Goal: Navigation & Orientation: Find specific page/section

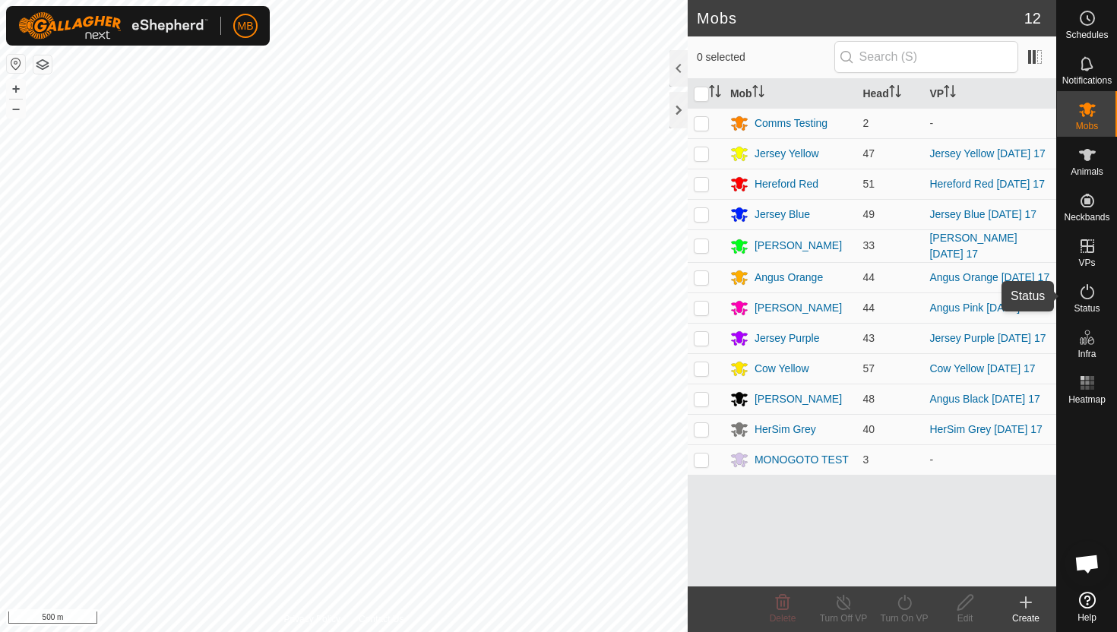
click at [1087, 291] on icon at bounding box center [1087, 292] width 18 height 18
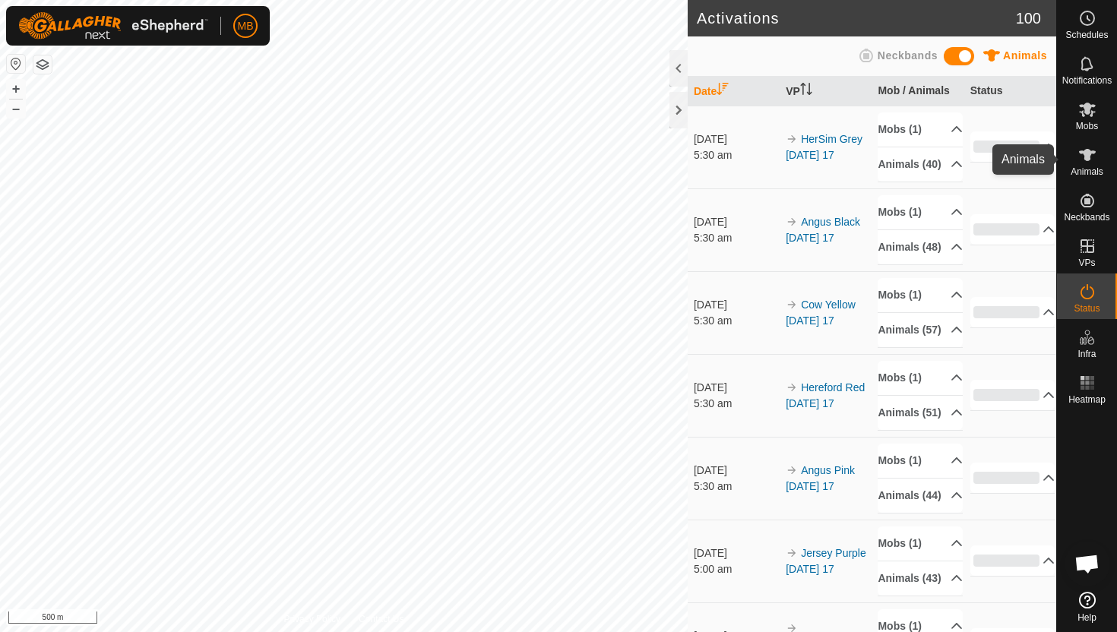
click at [1089, 153] on icon at bounding box center [1087, 155] width 17 height 12
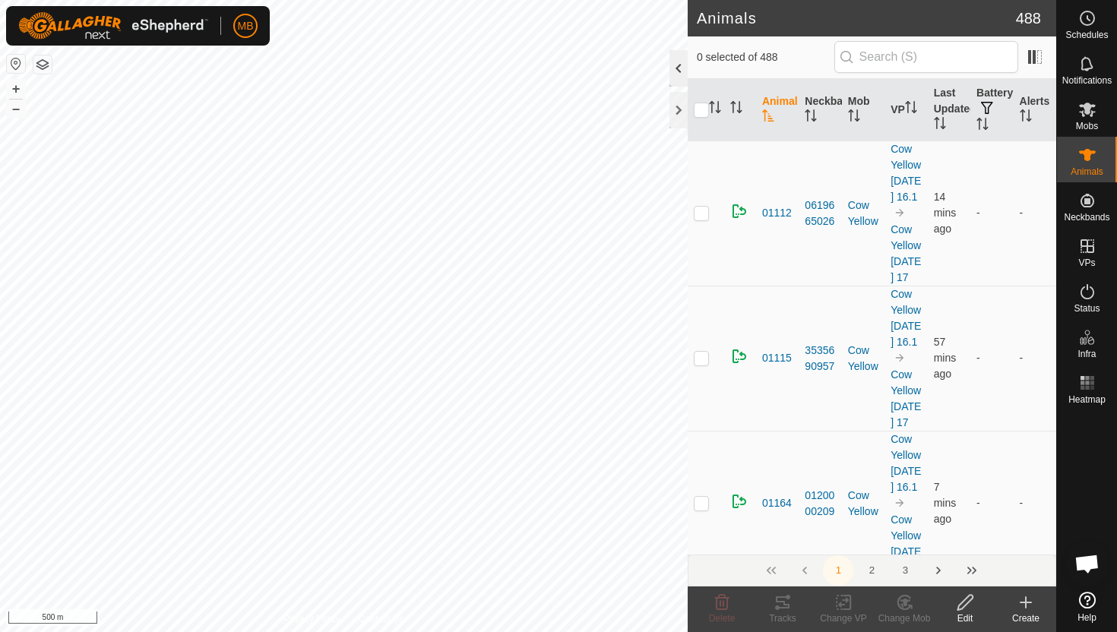
click at [678, 75] on div at bounding box center [678, 68] width 18 height 36
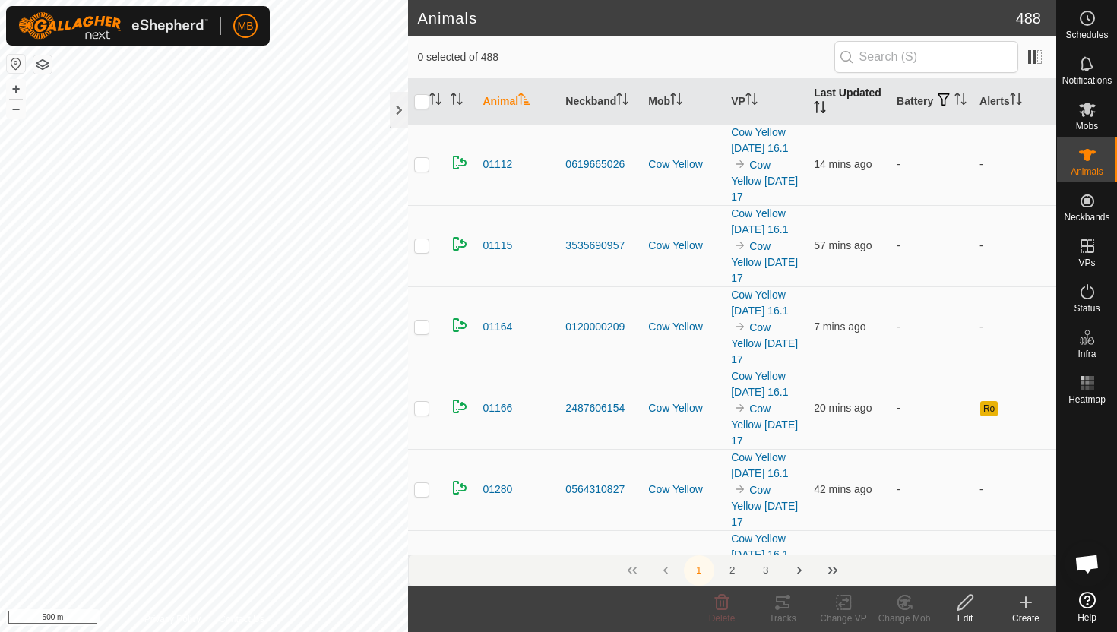
click at [817, 105] on icon "Activate to sort" at bounding box center [817, 107] width 2 height 12
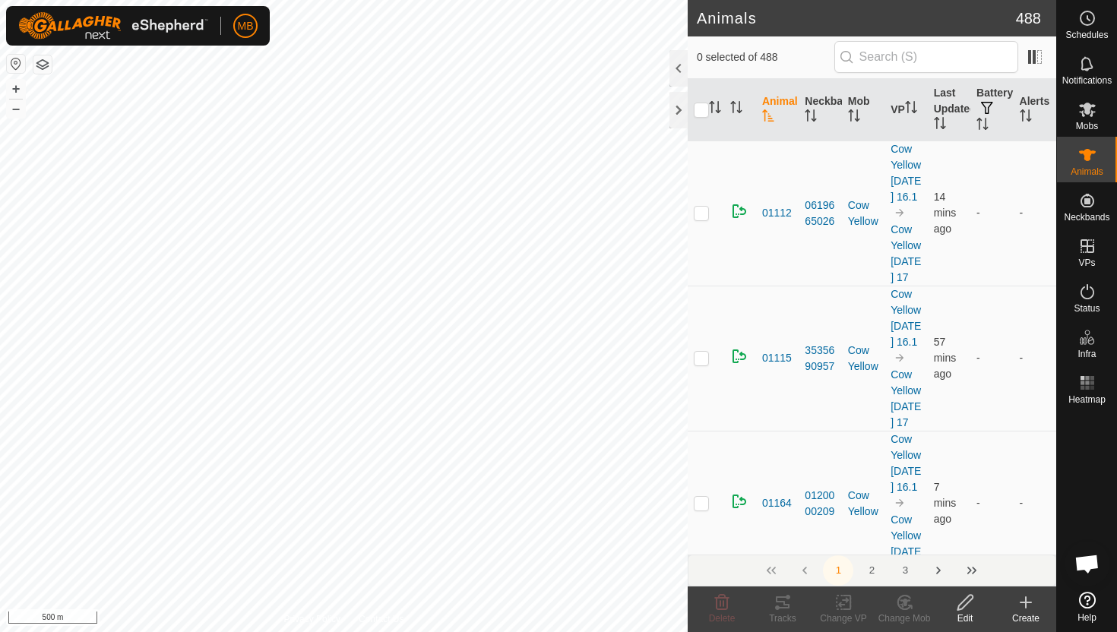
click at [681, 75] on div at bounding box center [678, 68] width 18 height 36
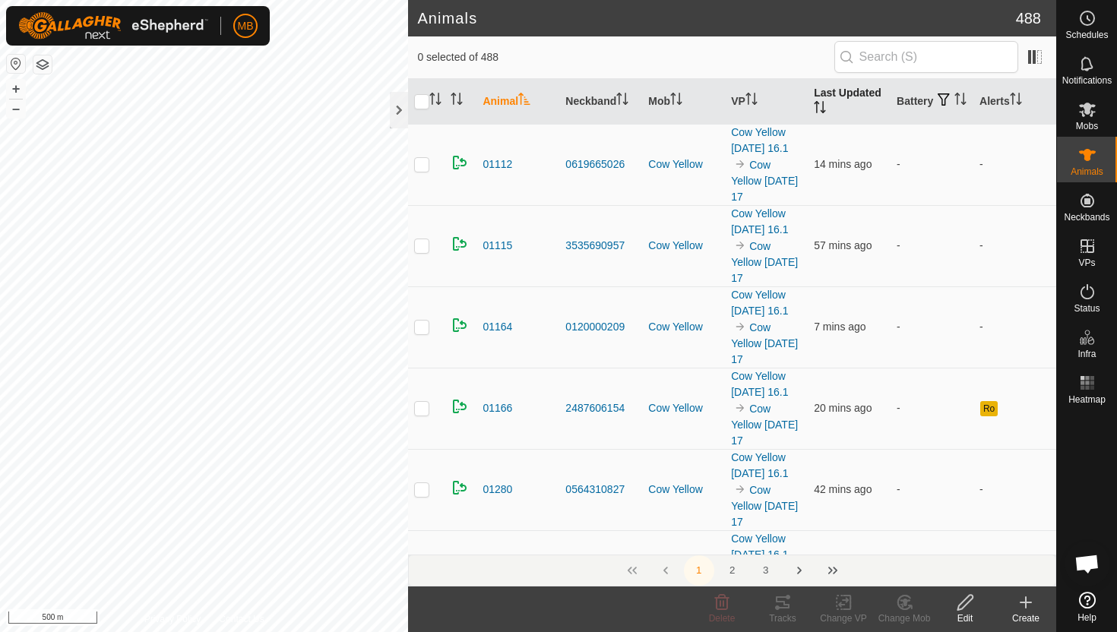
click at [817, 106] on icon "Activate to sort" at bounding box center [820, 107] width 12 height 12
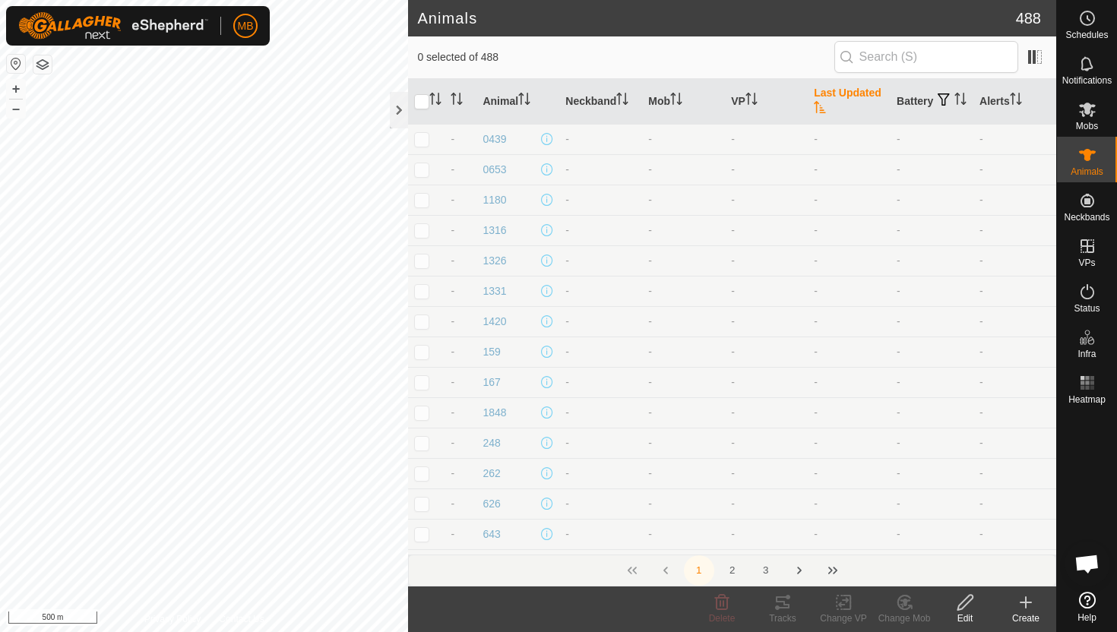
click at [817, 106] on icon "Activate to sort" at bounding box center [820, 107] width 12 height 12
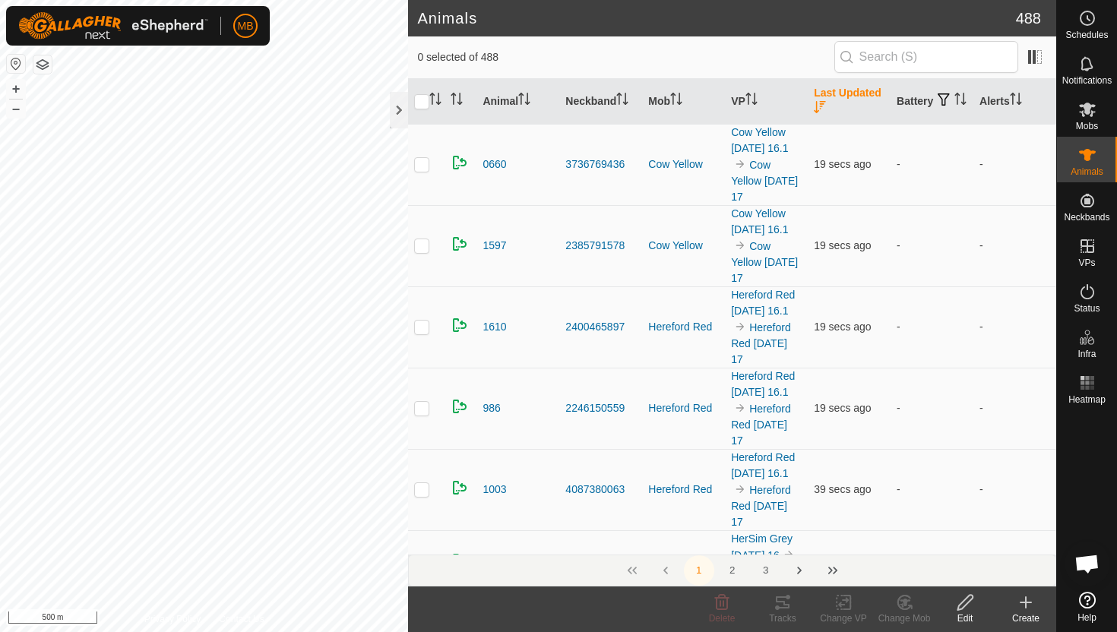
click at [817, 106] on icon "Activate to sort" at bounding box center [820, 107] width 12 height 12
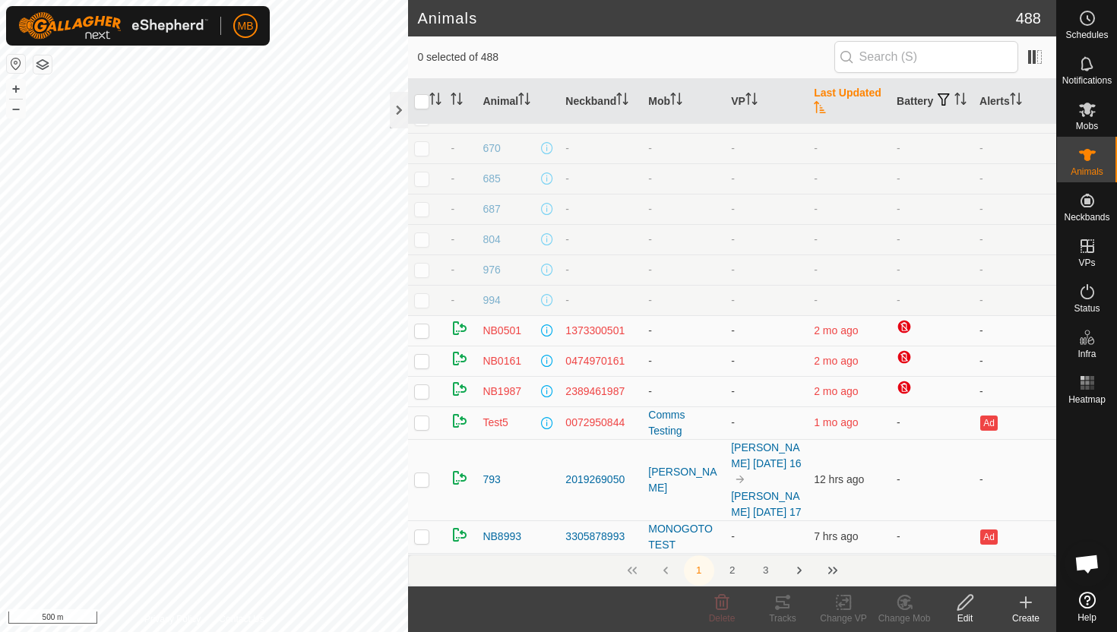
scroll to position [473, 0]
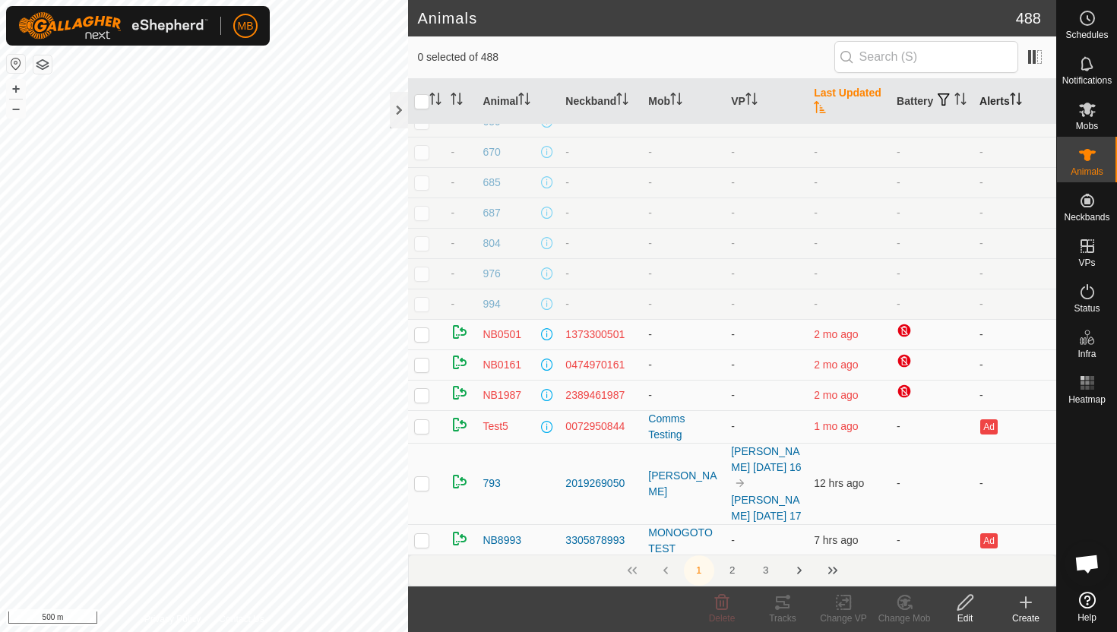
click at [1019, 98] on icon "Activate to sort" at bounding box center [1016, 99] width 12 height 12
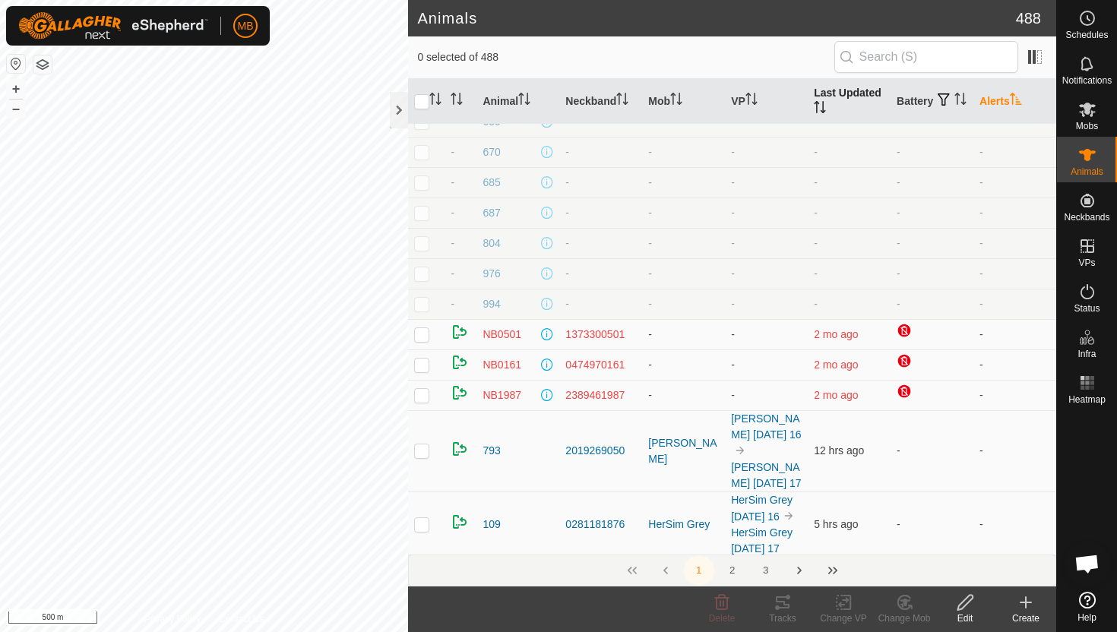
scroll to position [0, 0]
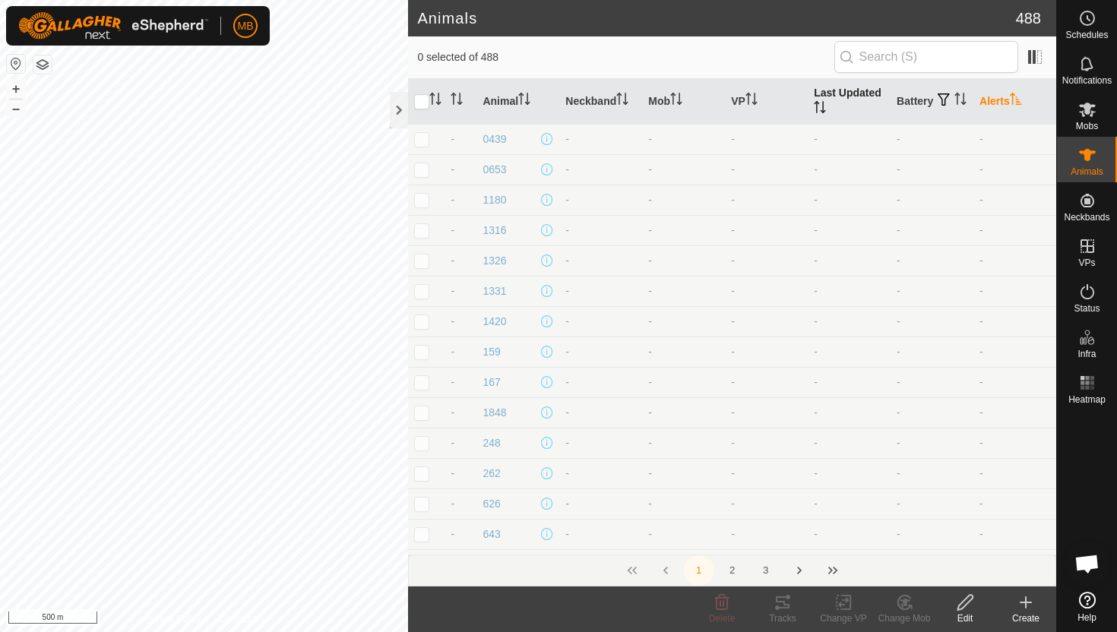
click at [1019, 98] on icon "Activate to sort" at bounding box center [1016, 99] width 12 height 12
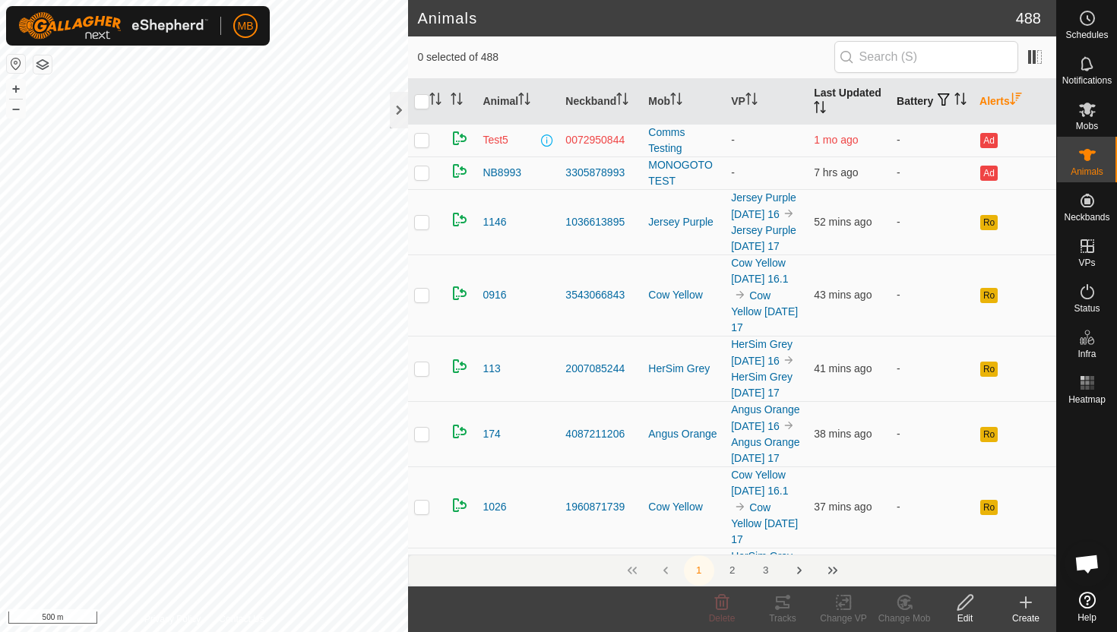
click at [963, 105] on icon "Activate to sort" at bounding box center [964, 99] width 2 height 12
click at [954, 105] on icon "Activate to sort" at bounding box center [960, 99] width 12 height 12
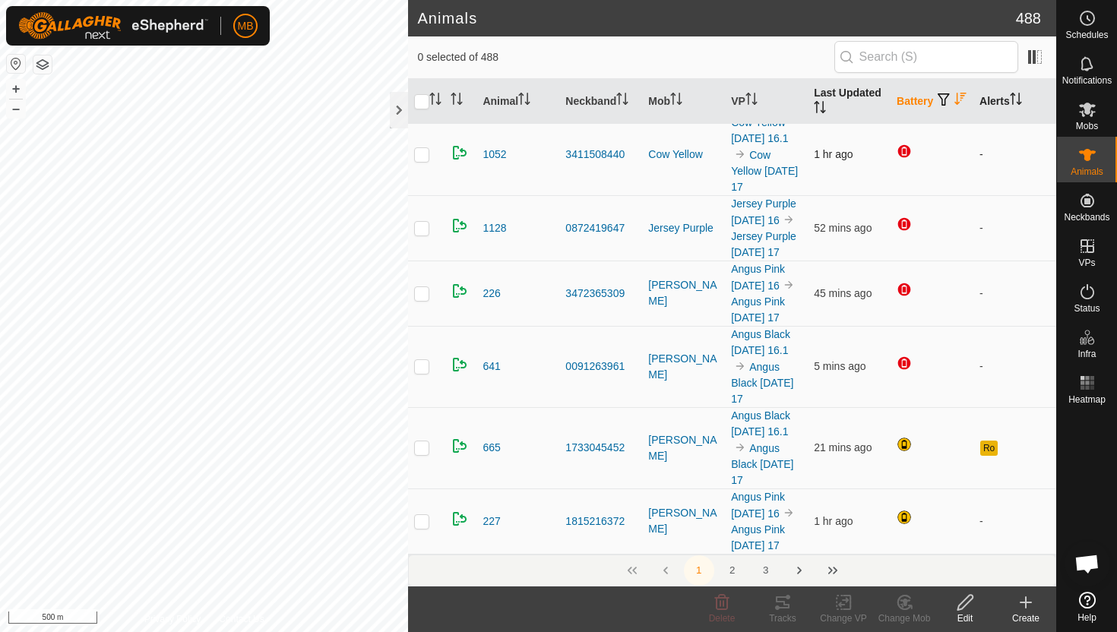
scroll to position [96, 0]
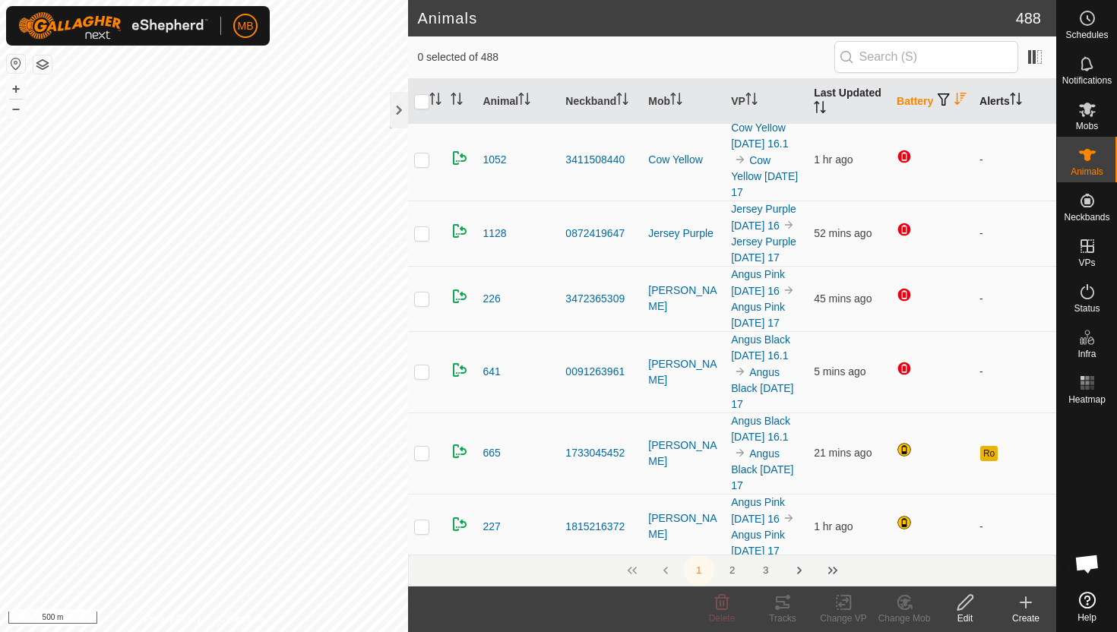
click at [185, 35] on div "MB Schedules Notifications Mobs Animals Neckbands VPs Status Infra Heatmap Help…" at bounding box center [558, 316] width 1117 height 632
click at [14, 85] on button "+" at bounding box center [16, 89] width 18 height 18
click at [17, 84] on button "+" at bounding box center [16, 89] width 18 height 18
click at [18, 112] on button "–" at bounding box center [16, 109] width 18 height 18
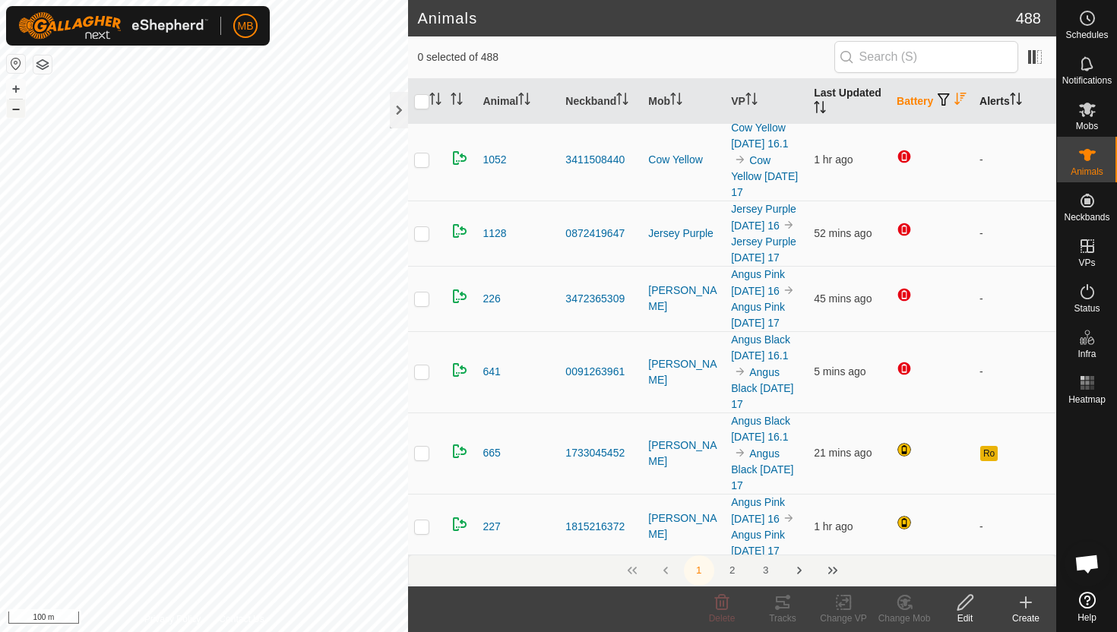
click at [18, 112] on button "–" at bounding box center [16, 109] width 18 height 18
click at [399, 100] on div at bounding box center [399, 110] width 18 height 36
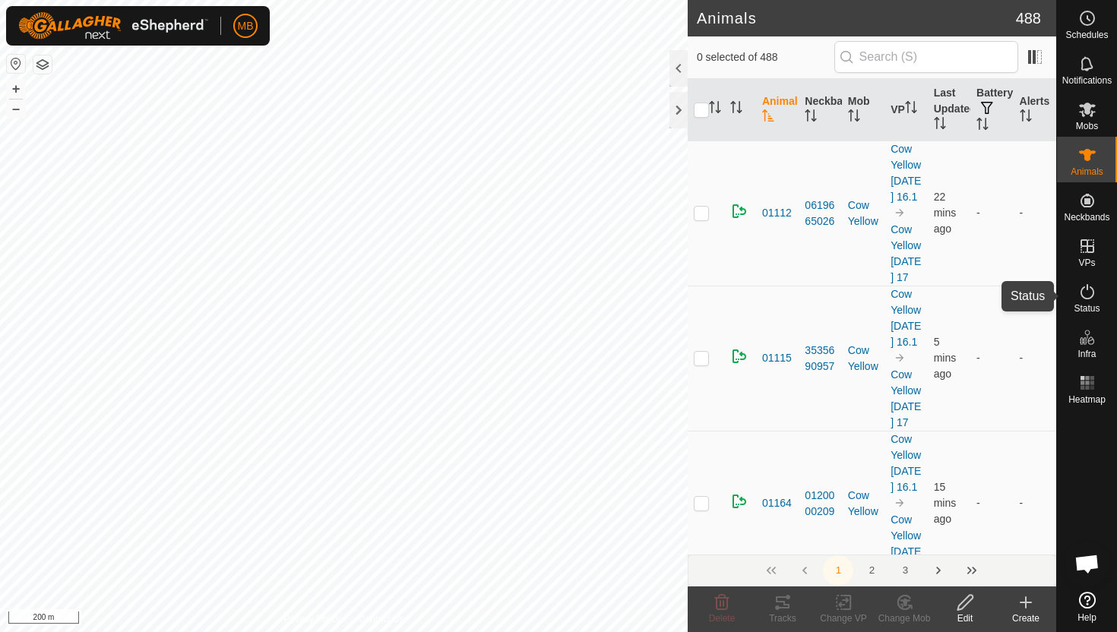
click at [1086, 289] on icon at bounding box center [1087, 291] width 14 height 15
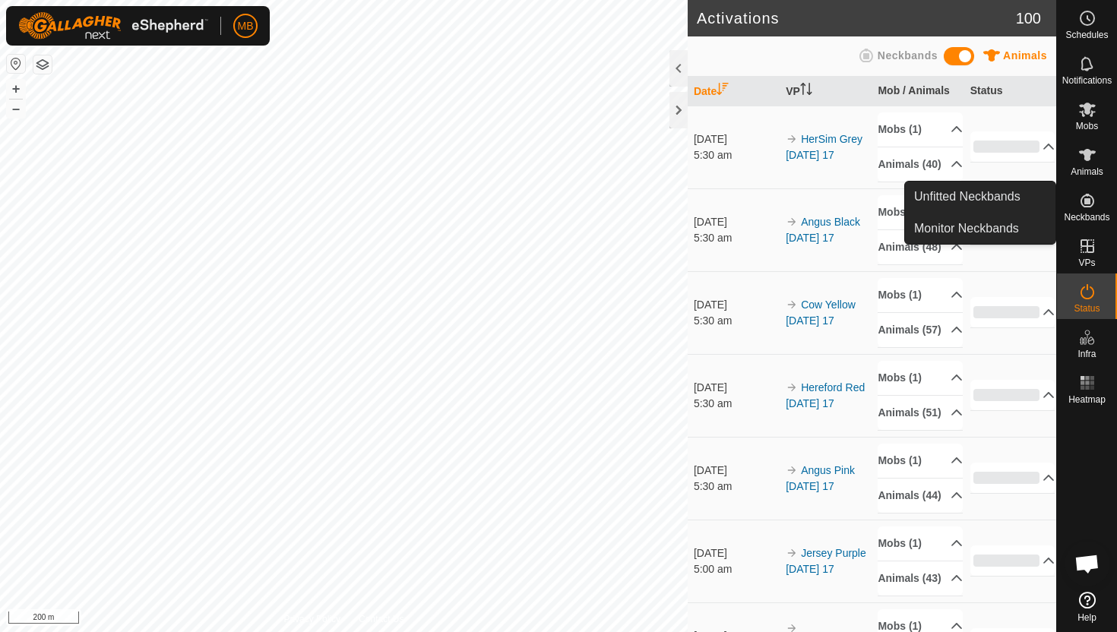
click at [1092, 196] on icon at bounding box center [1087, 200] width 18 height 18
click at [1083, 213] on span "Neckbands" at bounding box center [1087, 217] width 46 height 9
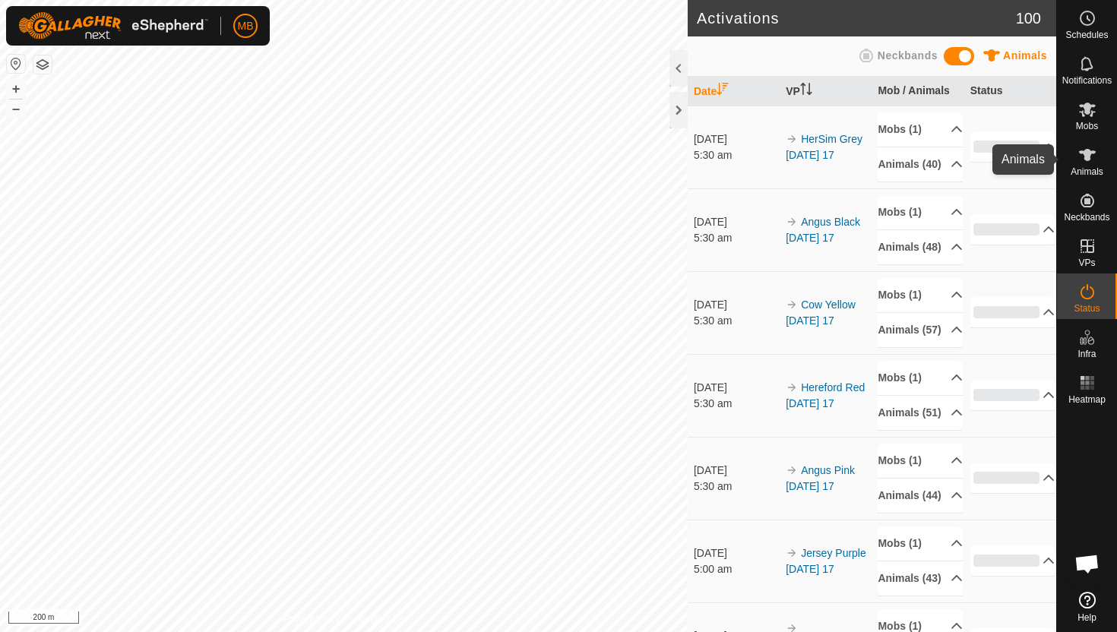
click at [1084, 161] on icon at bounding box center [1087, 155] width 18 height 18
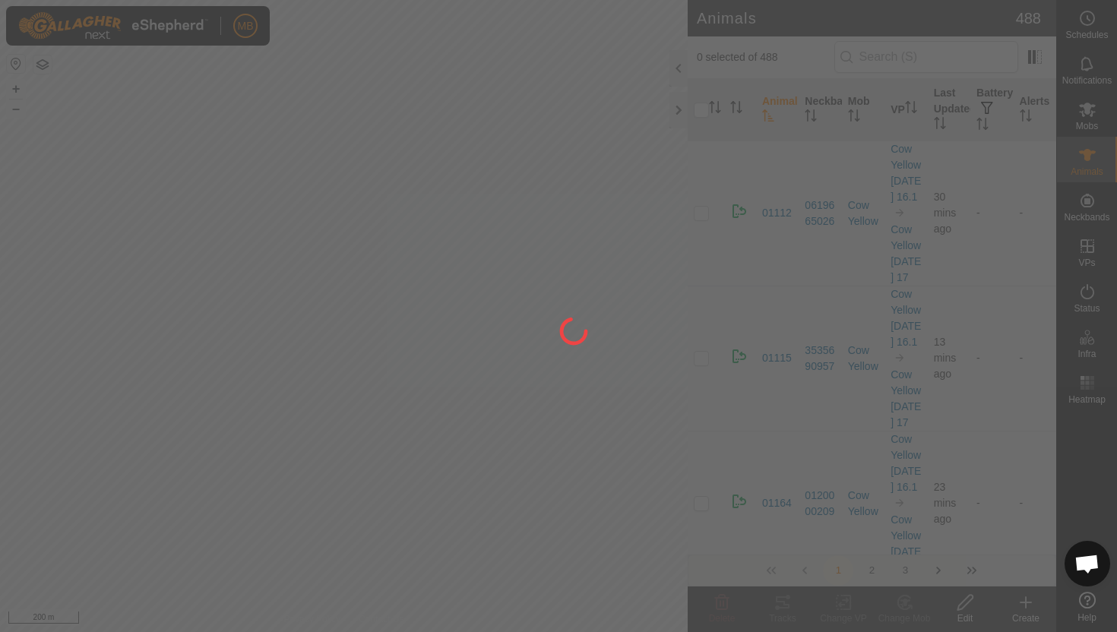
click at [1085, 112] on div at bounding box center [558, 316] width 1117 height 632
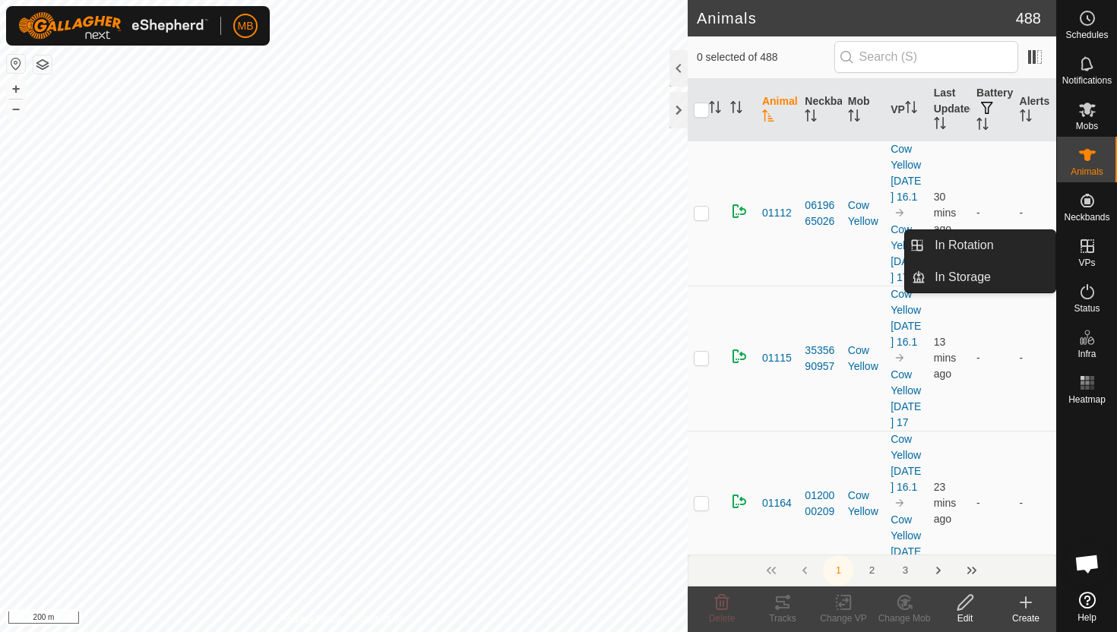
click at [1093, 254] on es-virtualpaddocks-svg-icon at bounding box center [1086, 246] width 27 height 24
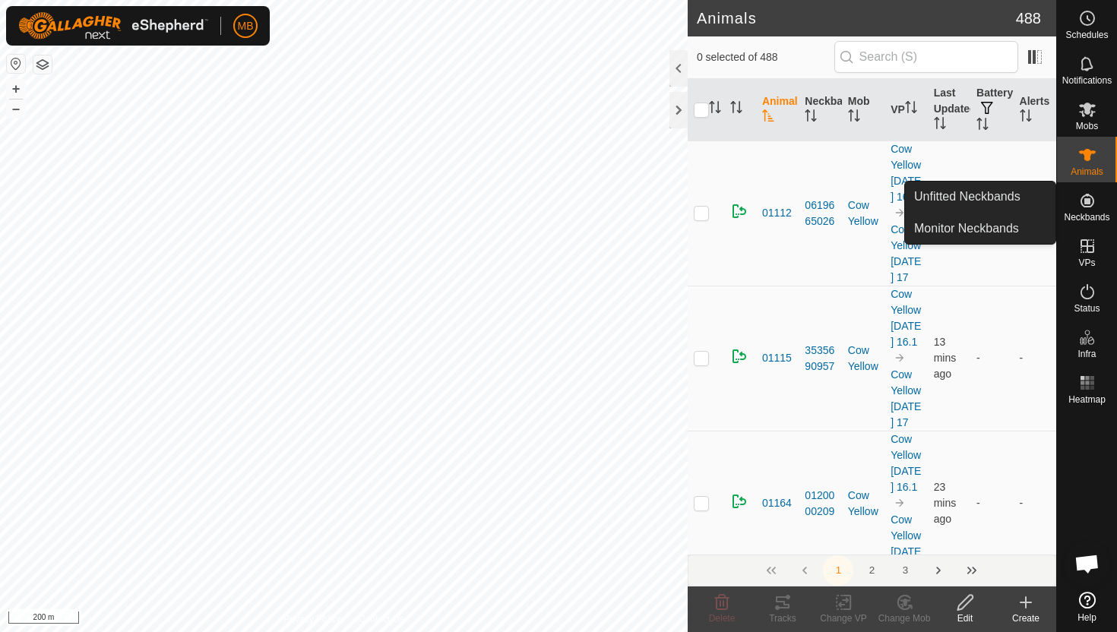
click at [1083, 210] on es-neckbands-svg-icon at bounding box center [1086, 200] width 27 height 24
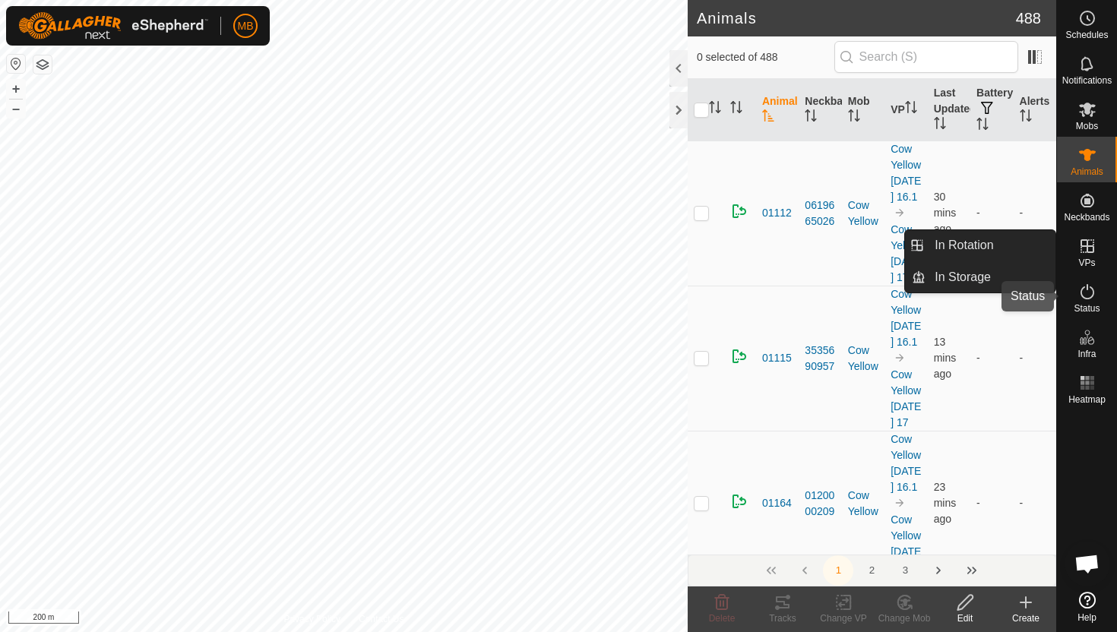
click at [1091, 292] on icon at bounding box center [1087, 292] width 18 height 18
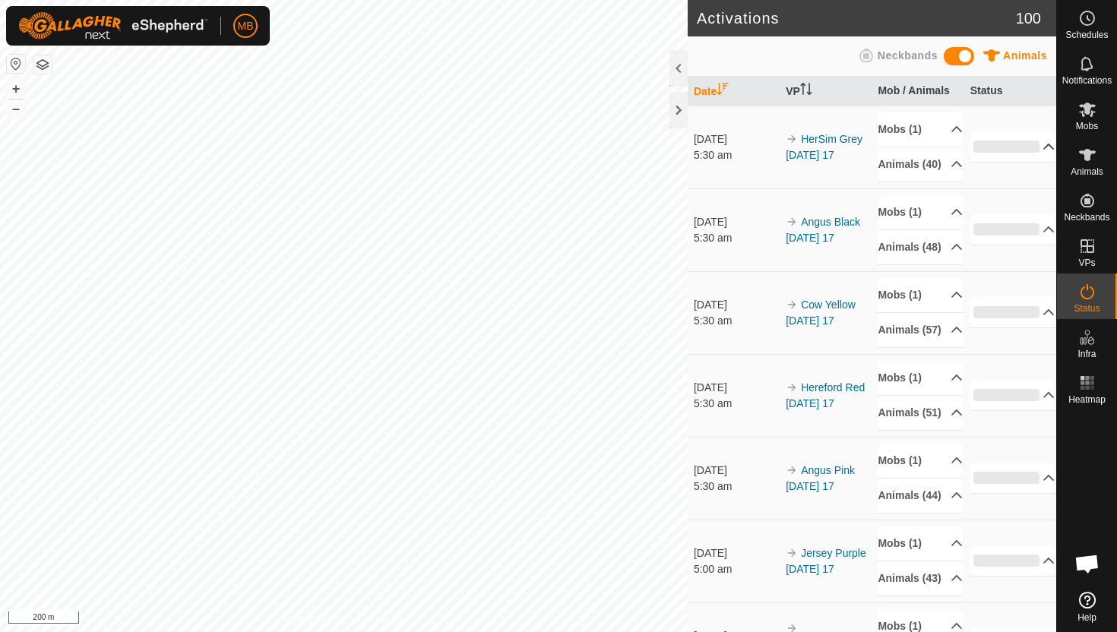
click at [1044, 153] on p-accordion-header "0%" at bounding box center [1012, 146] width 85 height 30
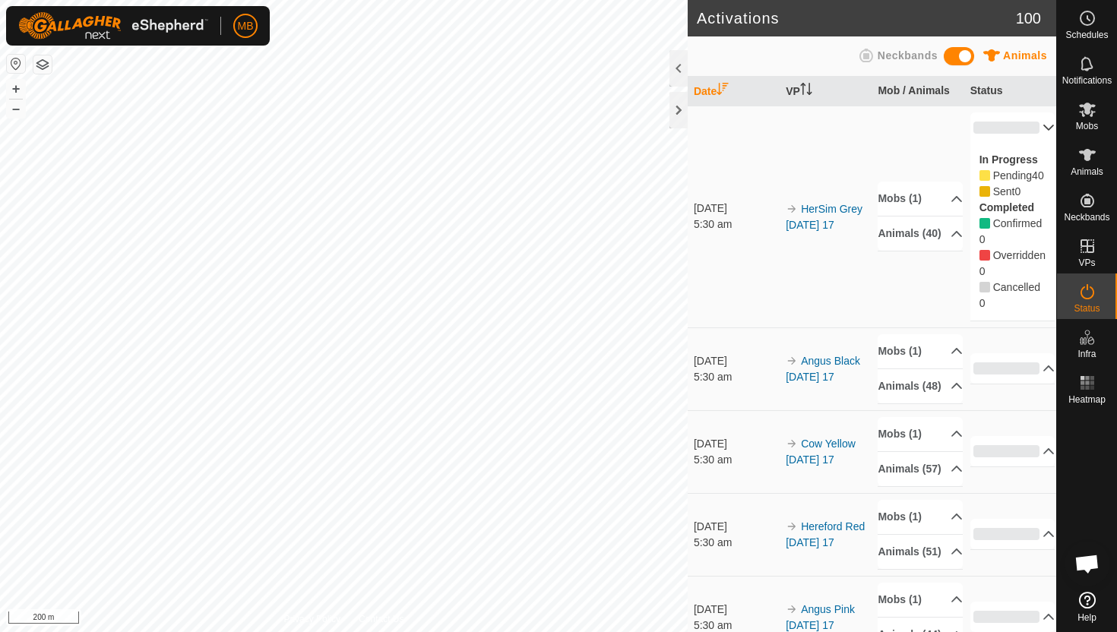
click at [1039, 127] on p-accordion-header "0%" at bounding box center [1012, 127] width 85 height 30
